Goal: Navigation & Orientation: Go to known website

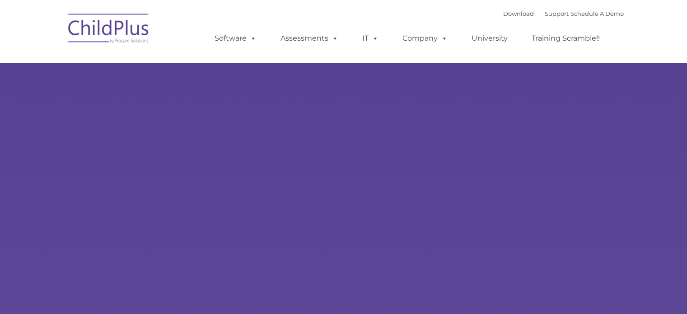
type input ""
select select "MEDIUM"
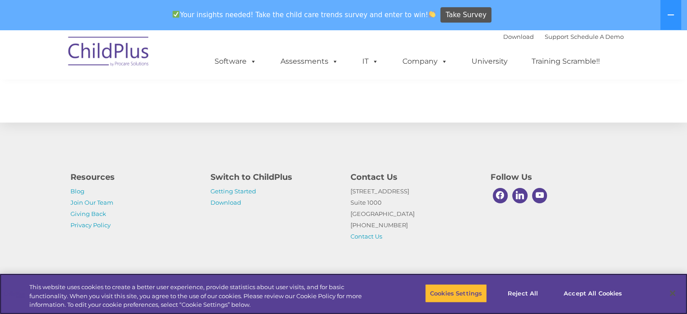
scroll to position [628, 0]
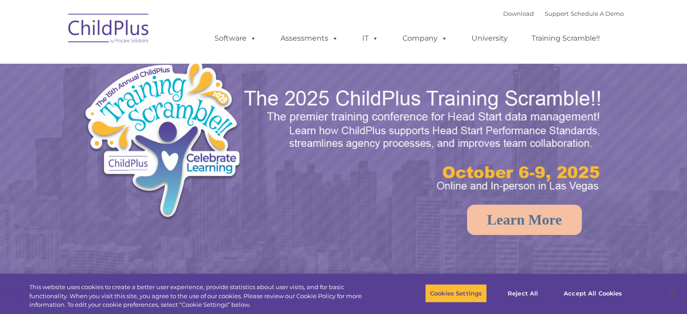
select select "MEDIUM"
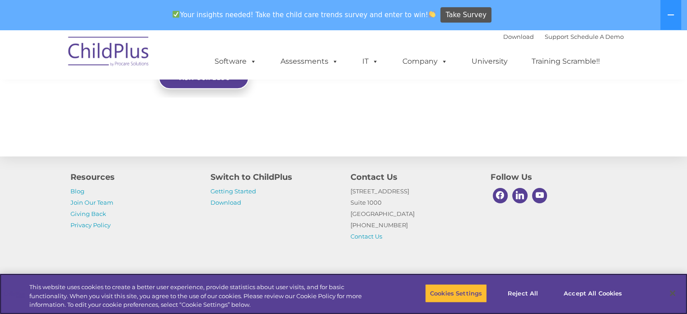
scroll to position [1056, 0]
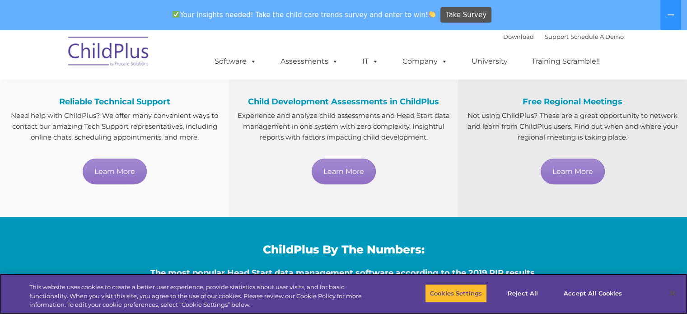
scroll to position [553, 0]
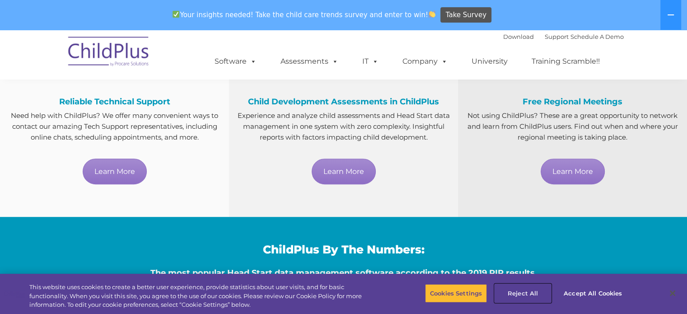
click at [524, 292] on button "Reject All" at bounding box center [523, 293] width 56 height 19
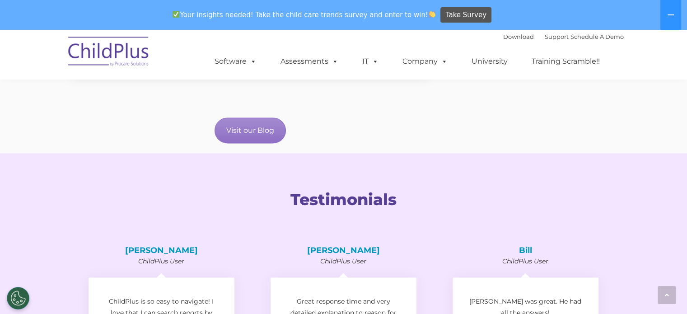
scroll to position [1484, 0]
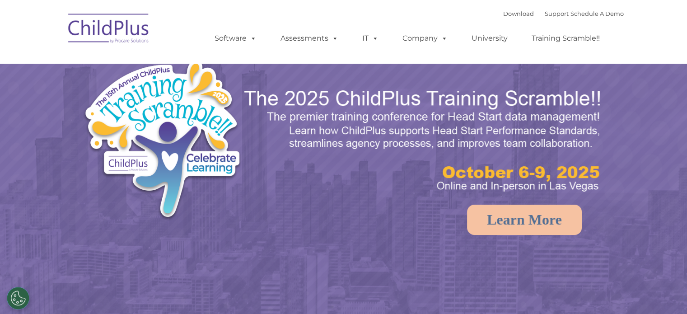
select select "MEDIUM"
